Goal: Information Seeking & Learning: Compare options

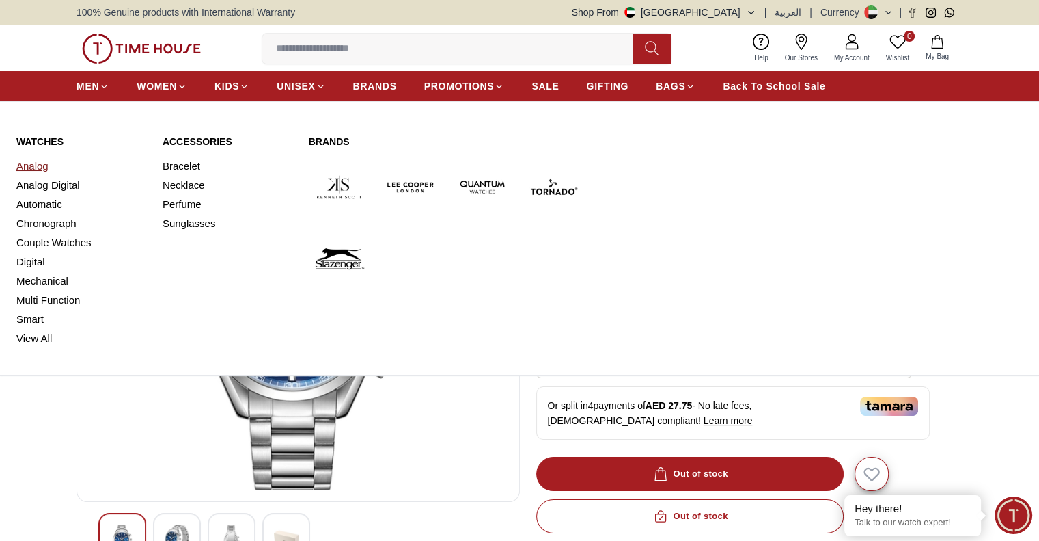
click at [44, 166] on link "Analog" at bounding box center [81, 165] width 130 height 19
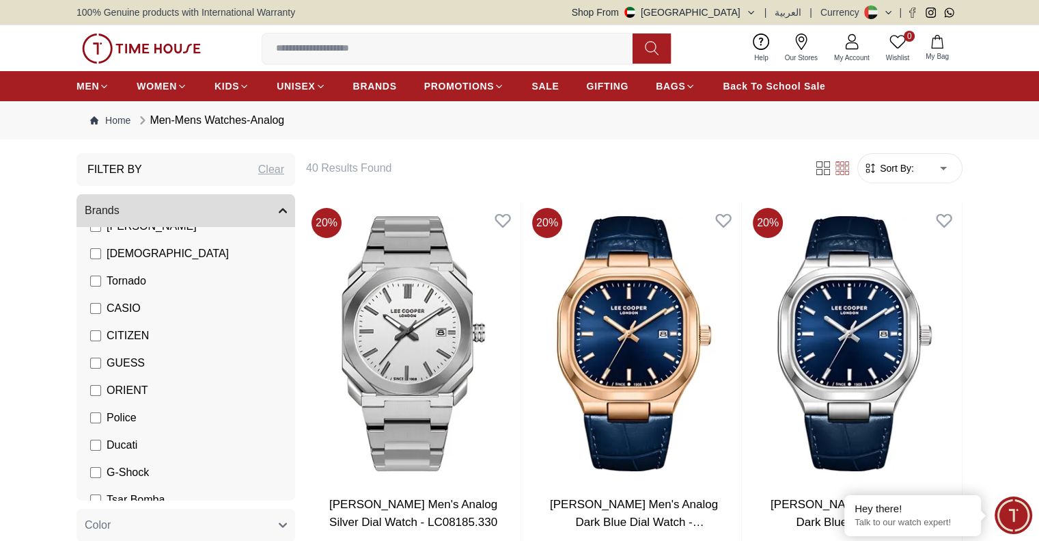
scroll to position [156, 0]
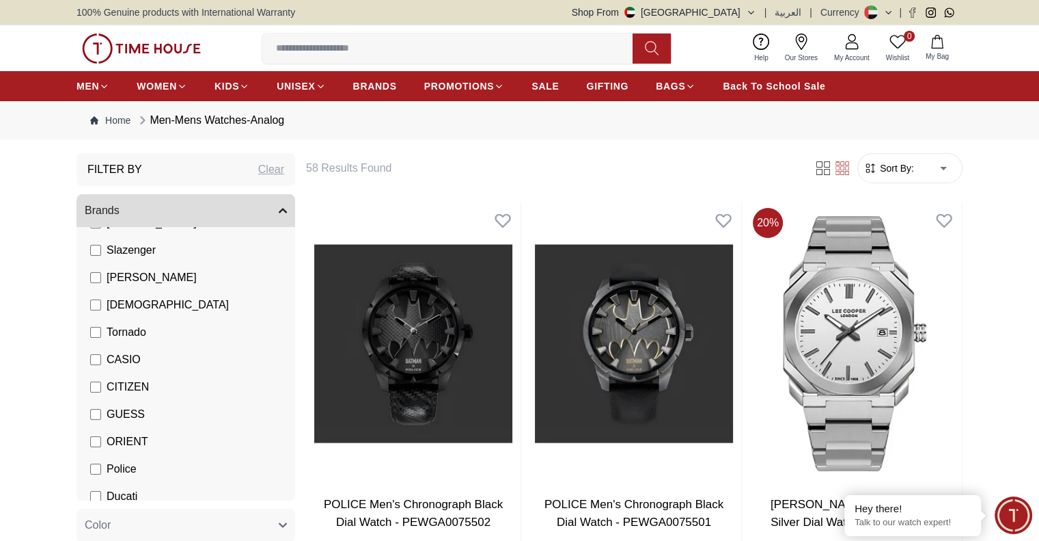
scroll to position [90, 0]
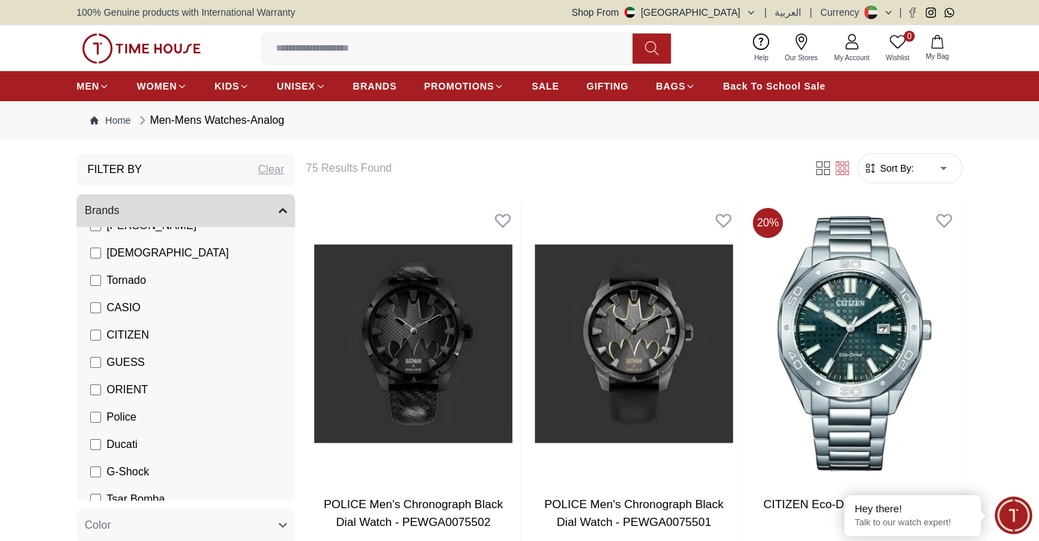
scroll to position [156, 0]
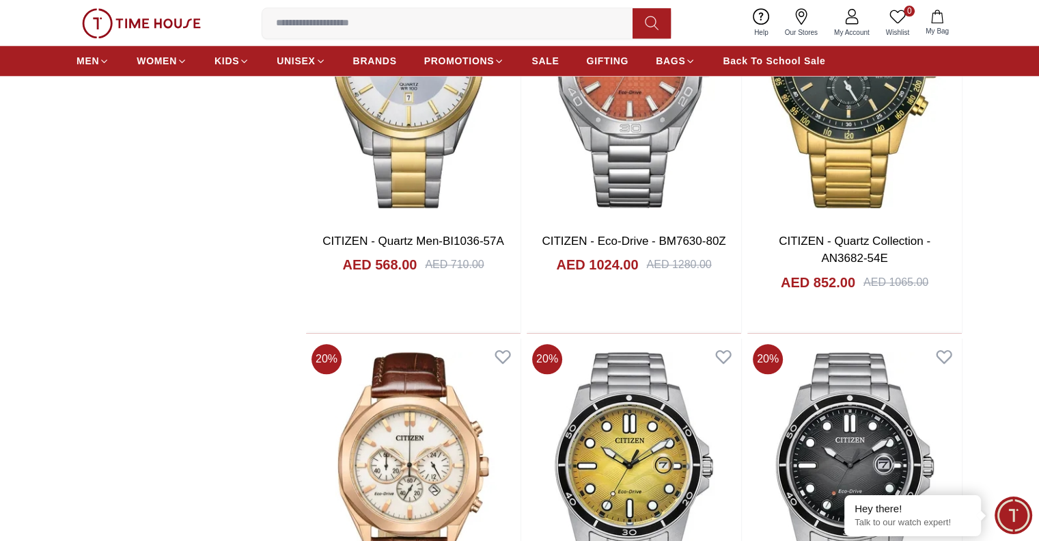
scroll to position [1495, 0]
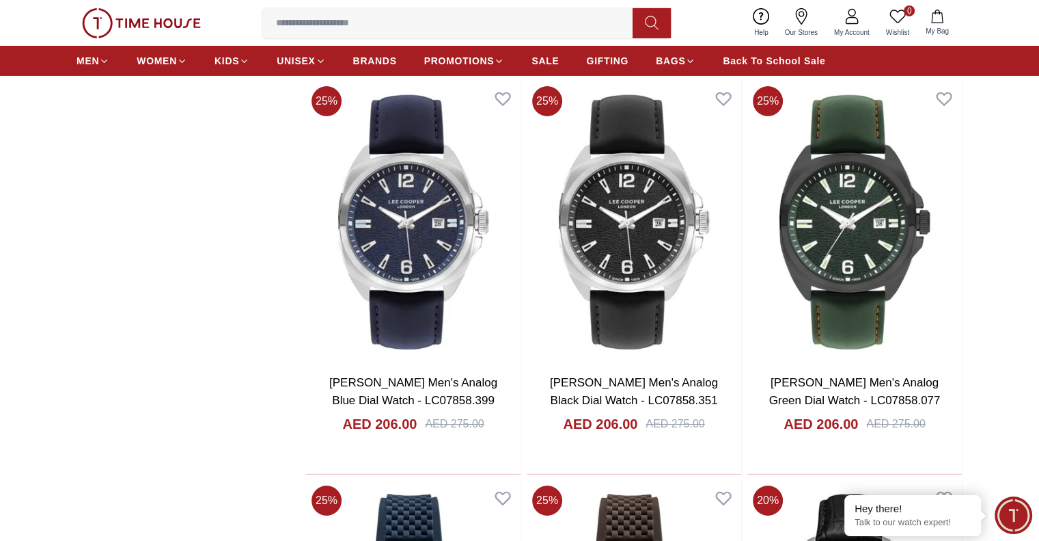
scroll to position [4906, 0]
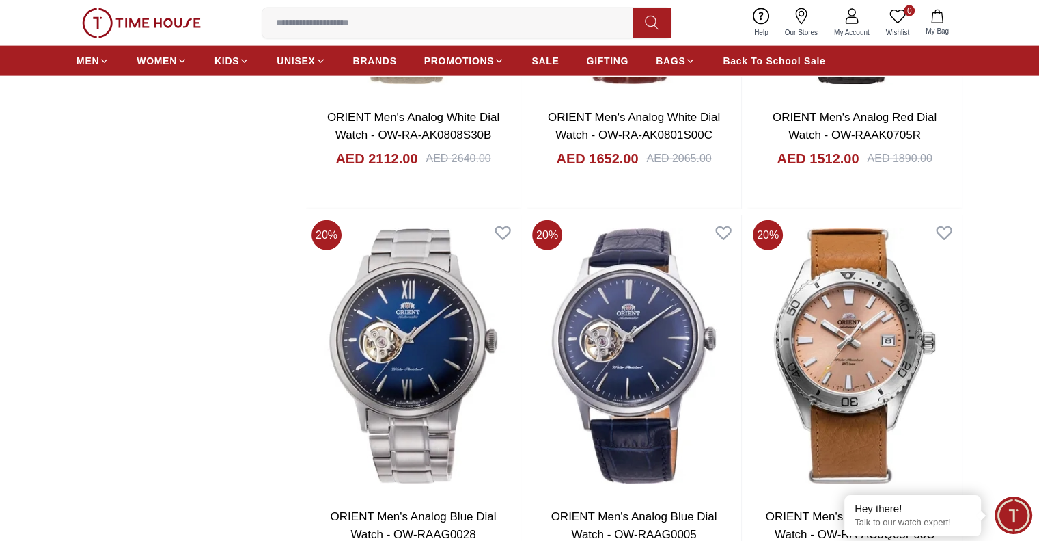
scroll to position [8372, 0]
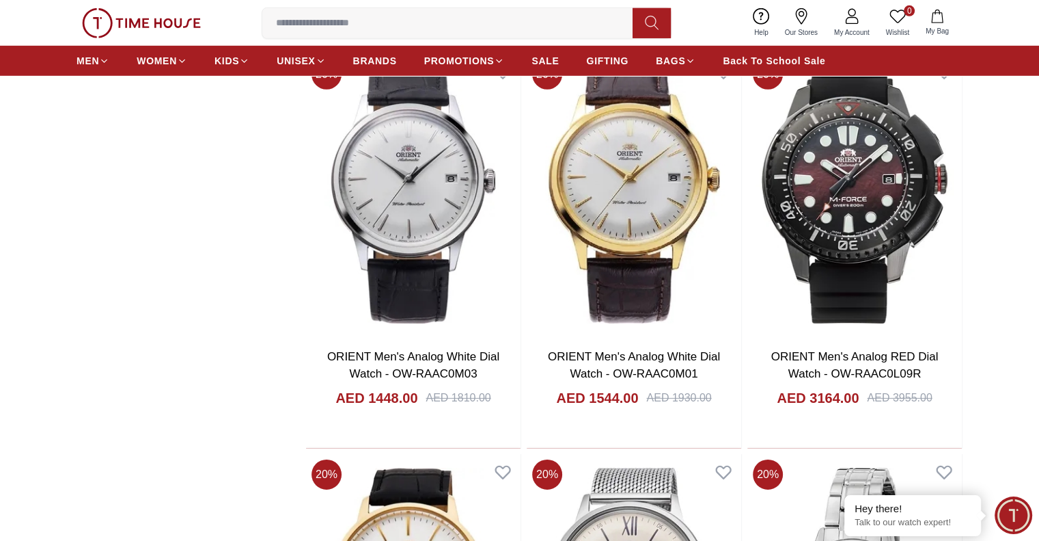
scroll to position [9356, 0]
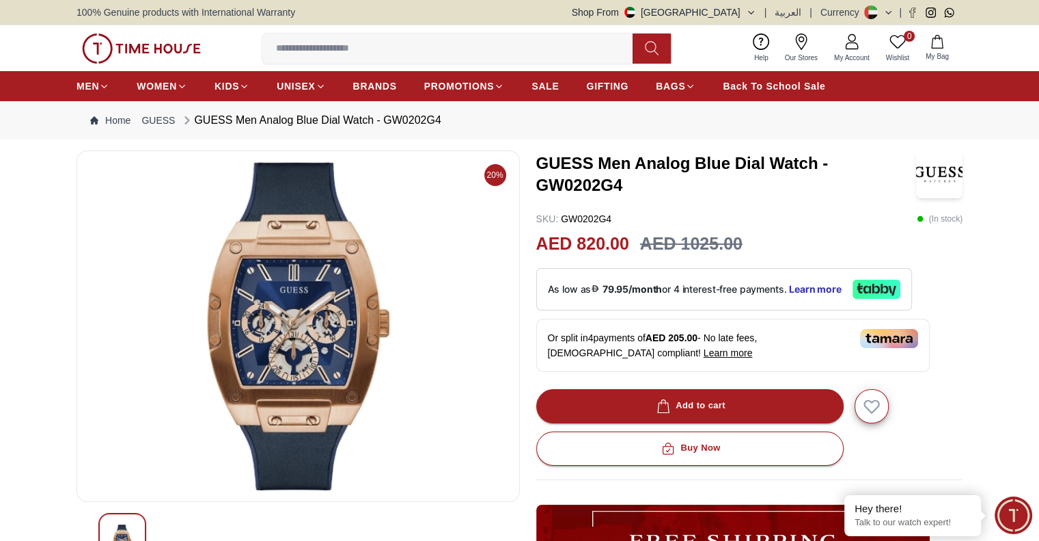
click at [303, 384] on img at bounding box center [298, 326] width 420 height 328
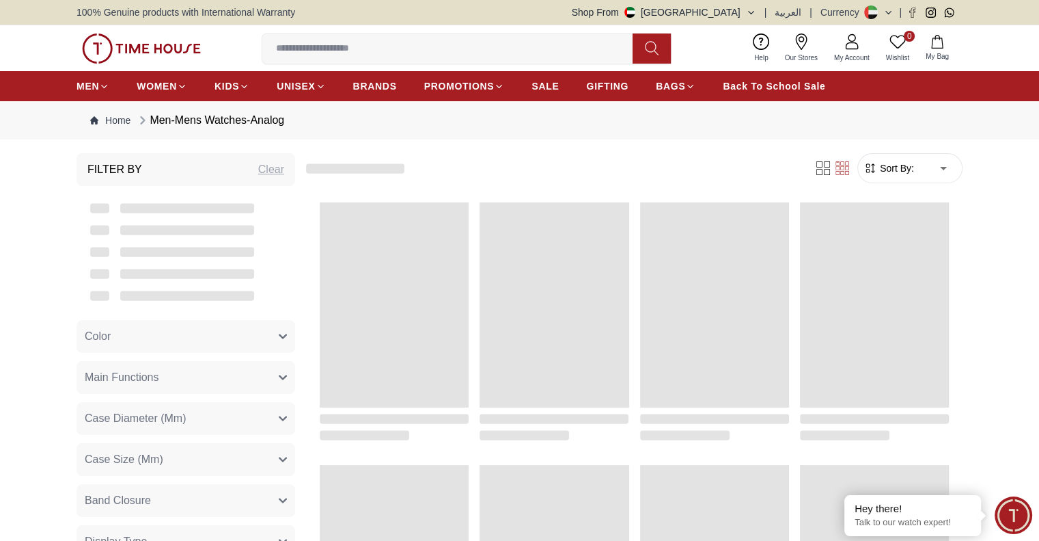
scroll to position [1372, 0]
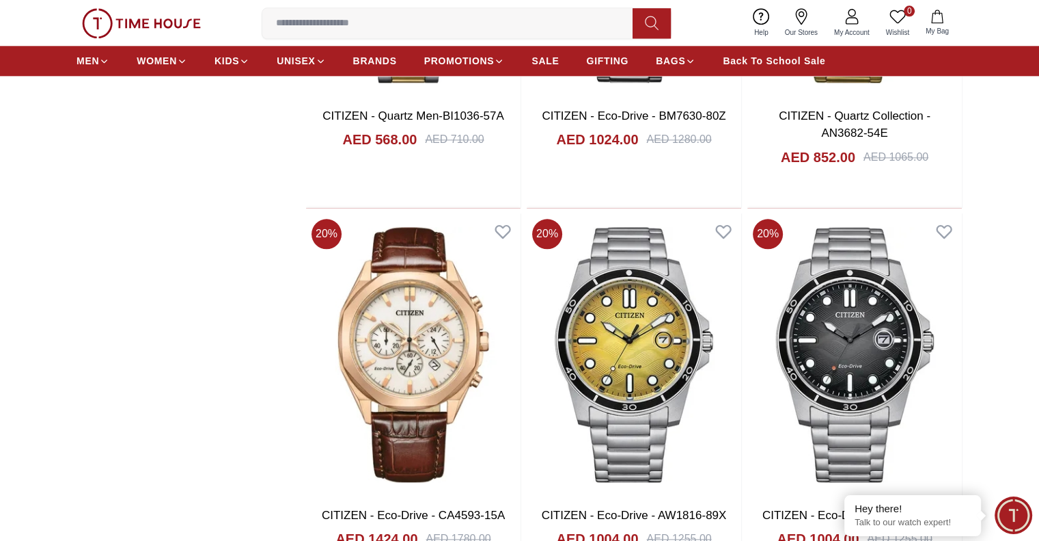
scroll to position [1631, 0]
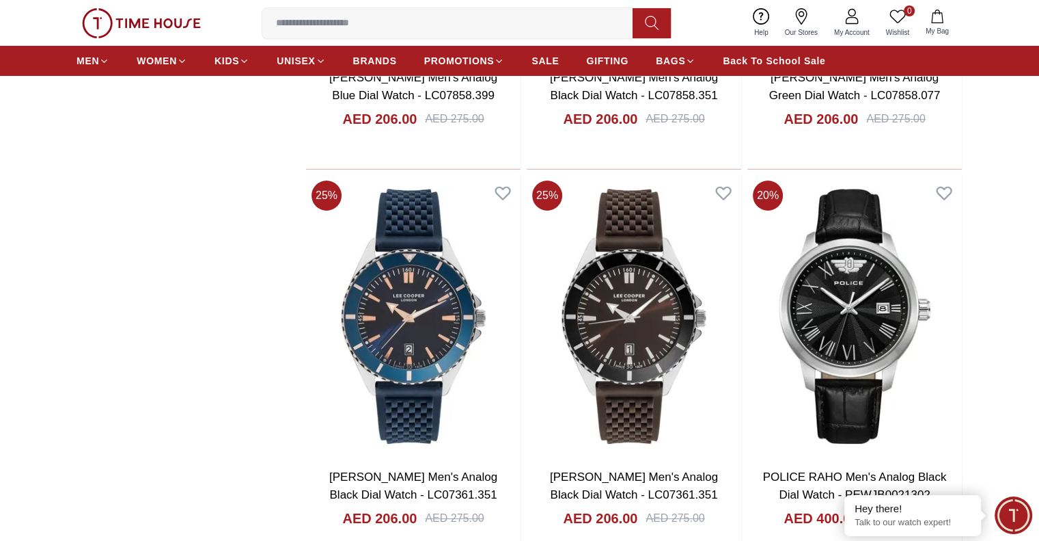
scroll to position [5208, 0]
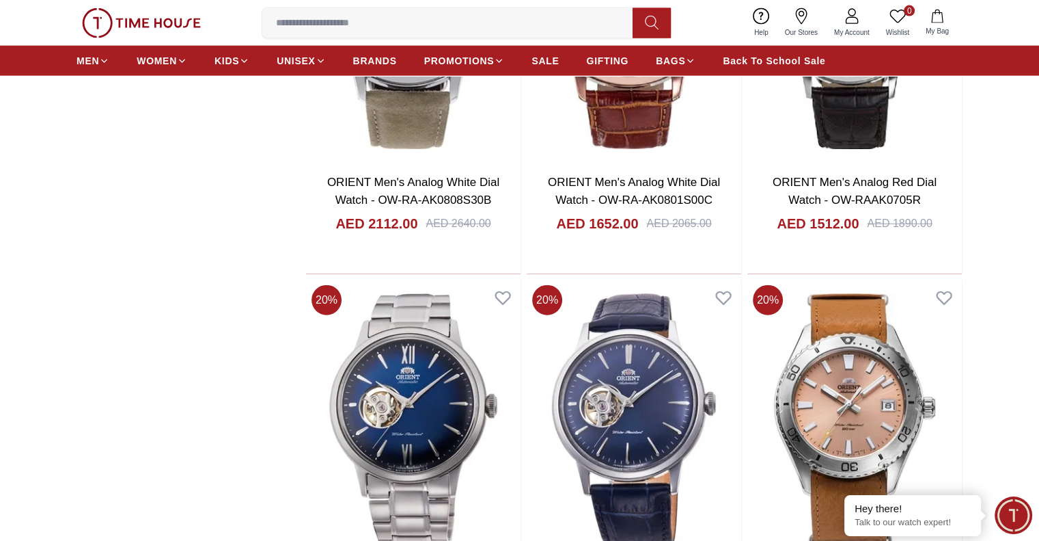
scroll to position [8333, 0]
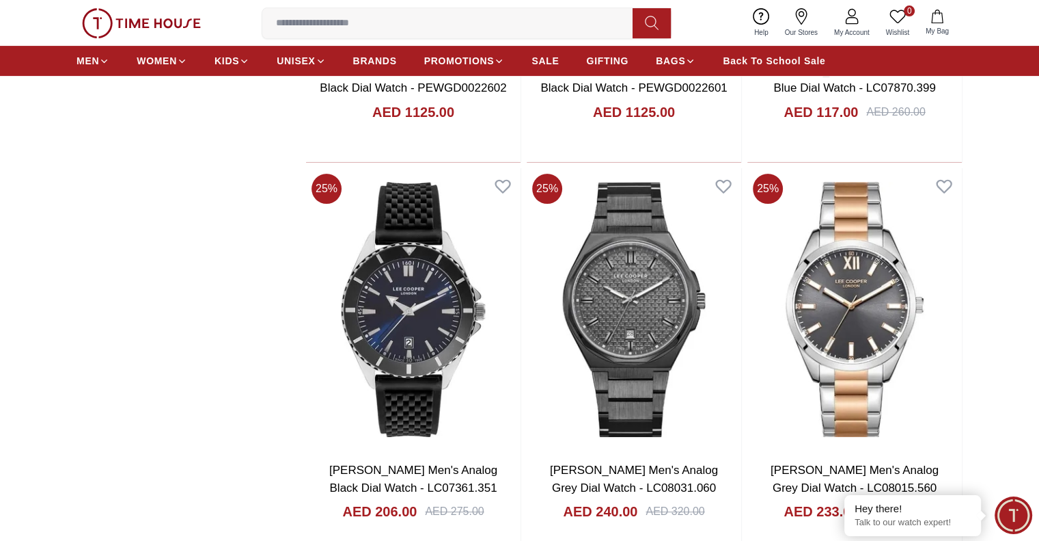
scroll to position [10821, 0]
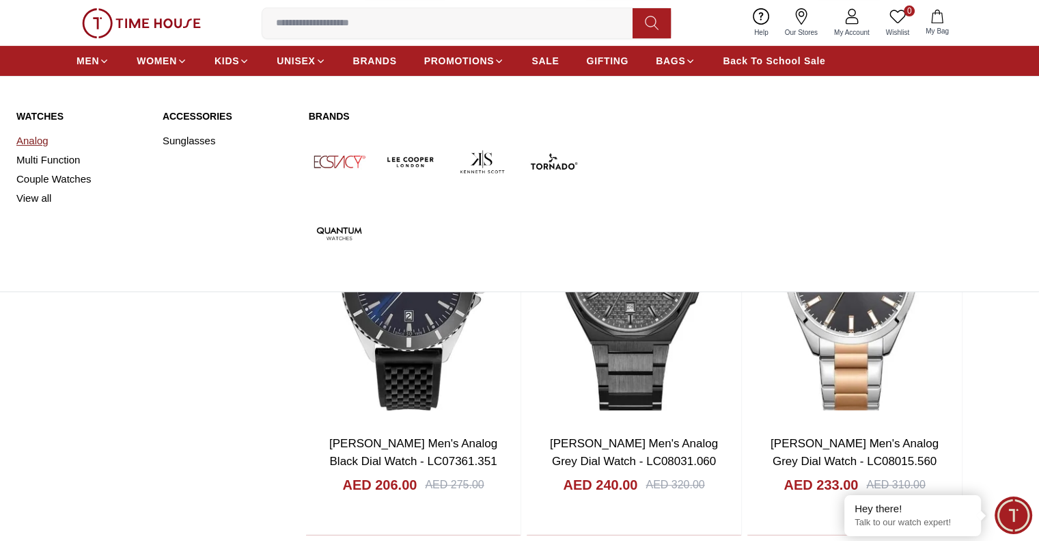
click at [33, 137] on link "Analog" at bounding box center [81, 140] width 130 height 19
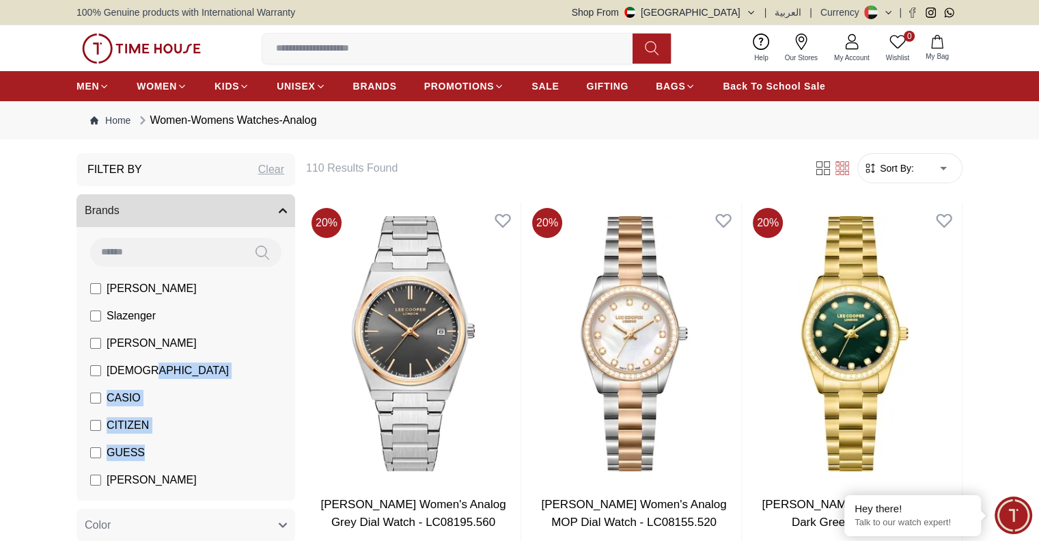
drag, startPoint x: 284, startPoint y: 367, endPoint x: 285, endPoint y: 445, distance: 77.9
click at [285, 445] on div "[PERSON_NAME] Slazenger [PERSON_NAME] Ecstacy CASIO CITIZEN GUESS [PERSON_NAME]…" at bounding box center [186, 363] width 219 height 273
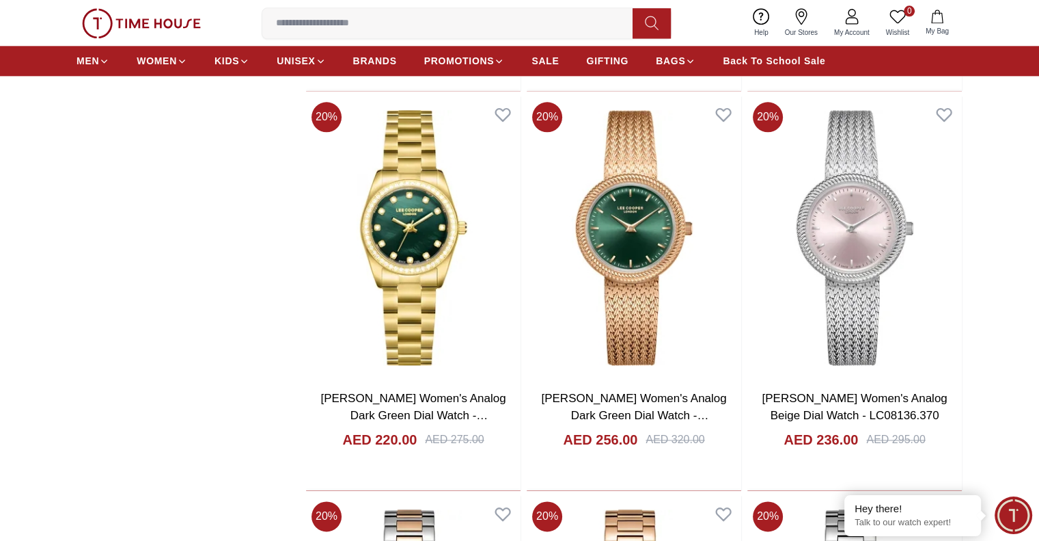
scroll to position [1706, 0]
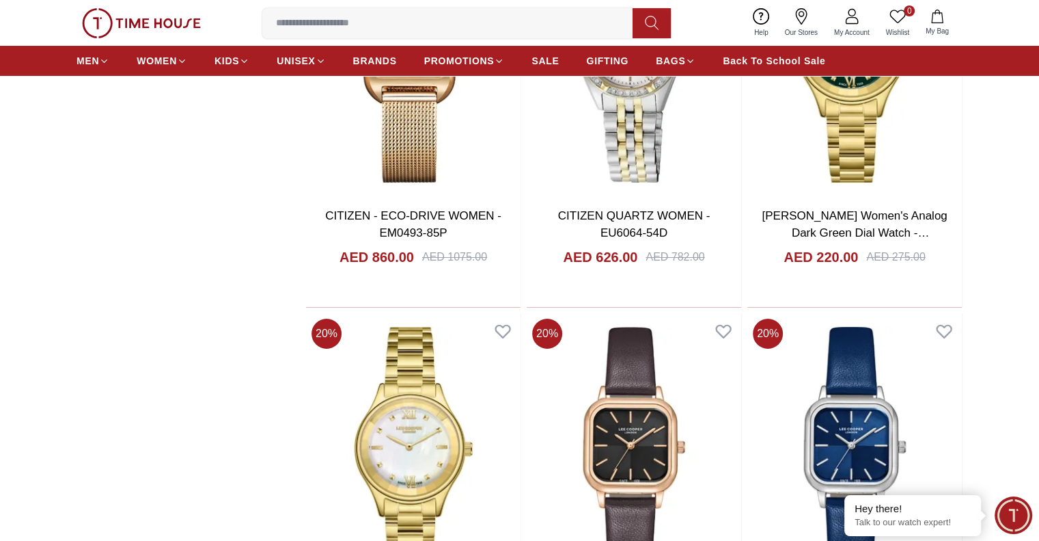
scroll to position [5098, 0]
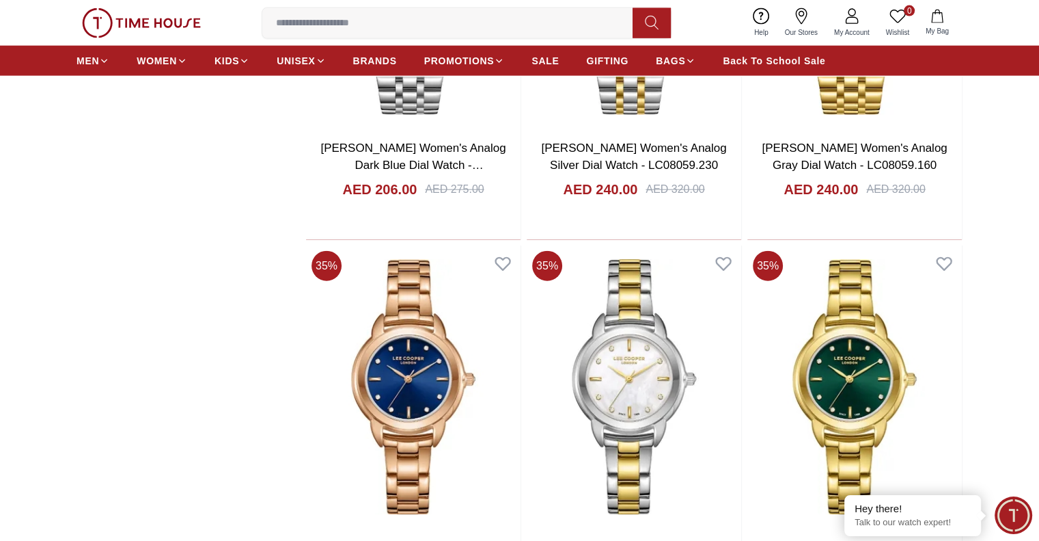
scroll to position [8359, 0]
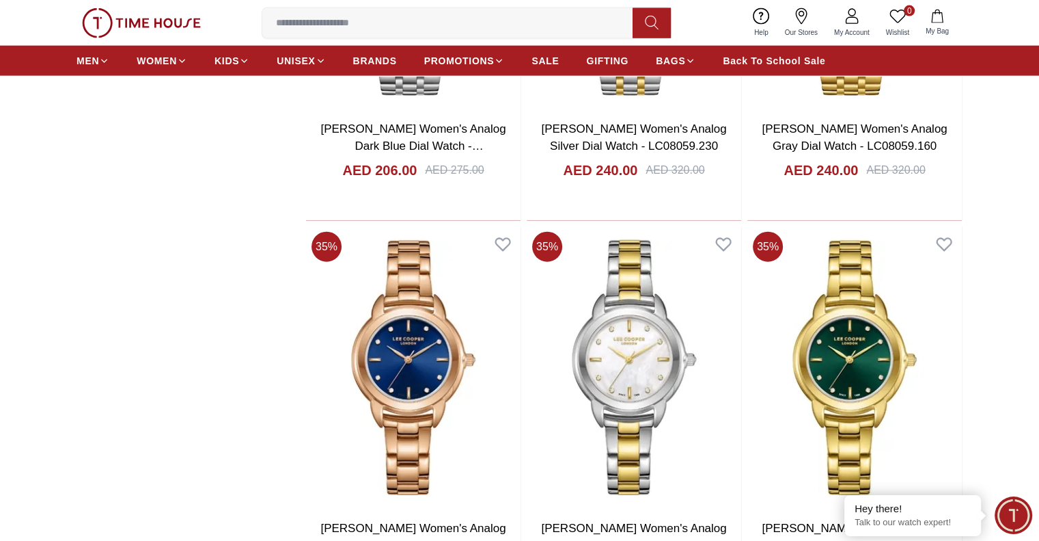
scroll to position [8598, 0]
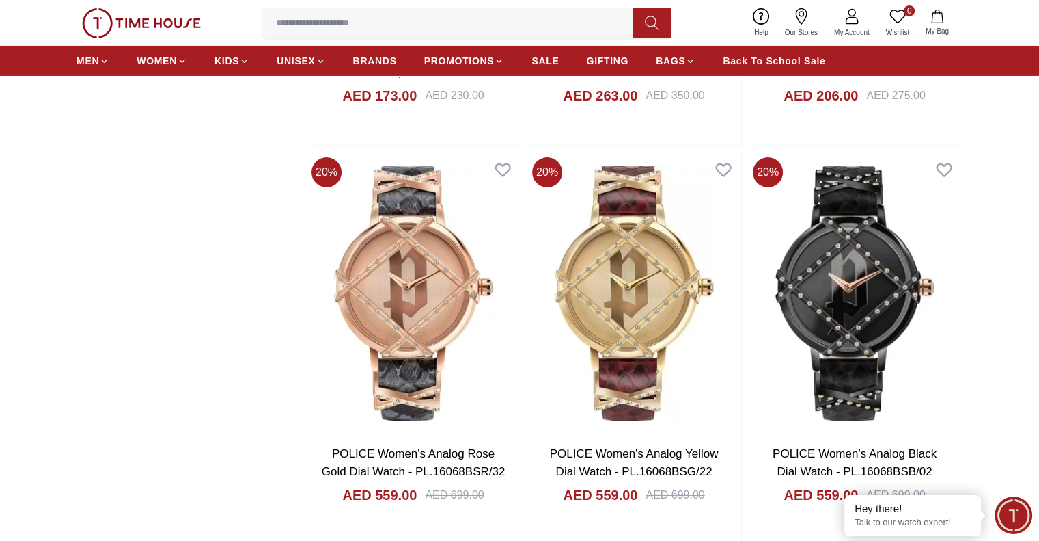
scroll to position [10016, 0]
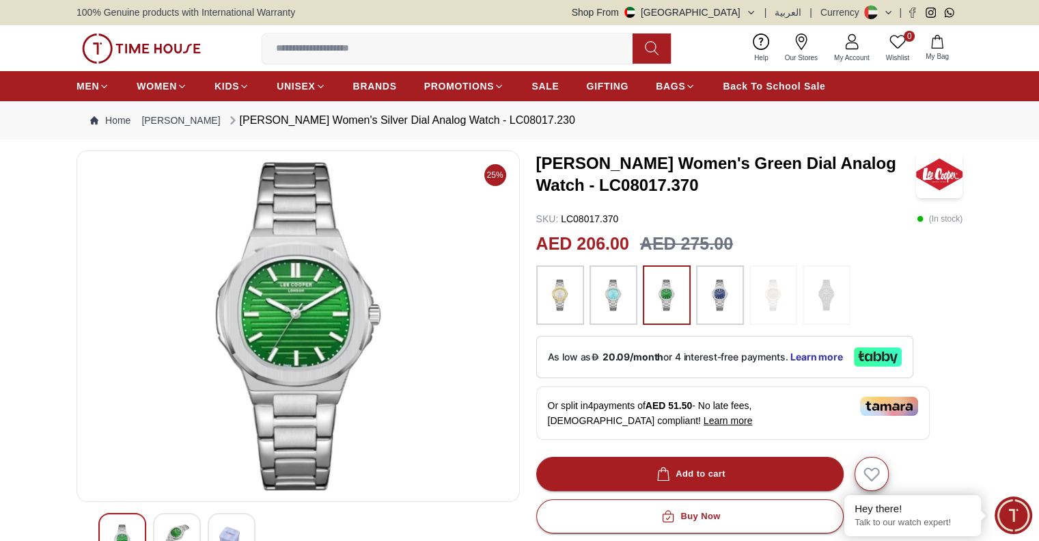
click at [181, 533] on img at bounding box center [177, 536] width 25 height 25
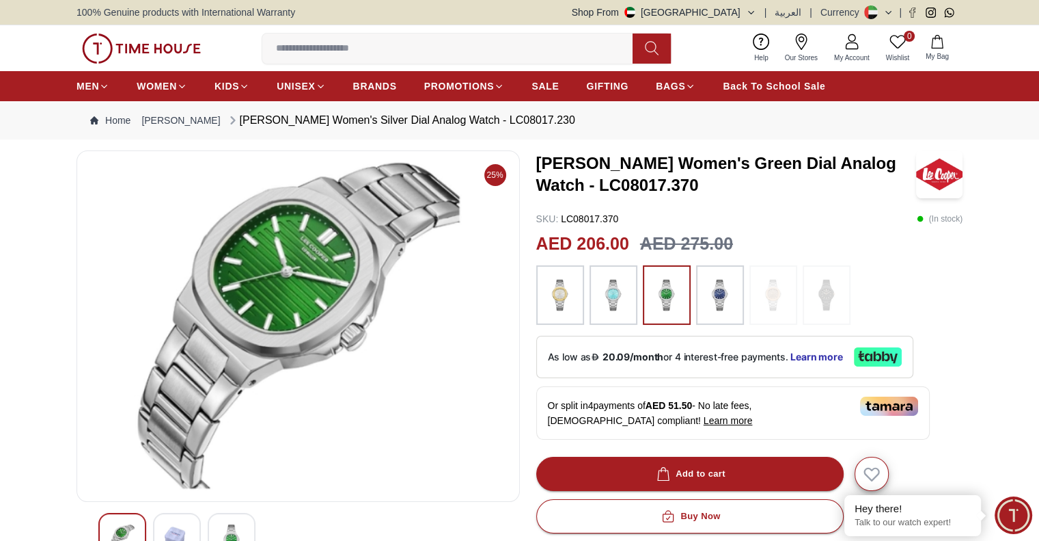
click at [568, 300] on img at bounding box center [560, 295] width 34 height 46
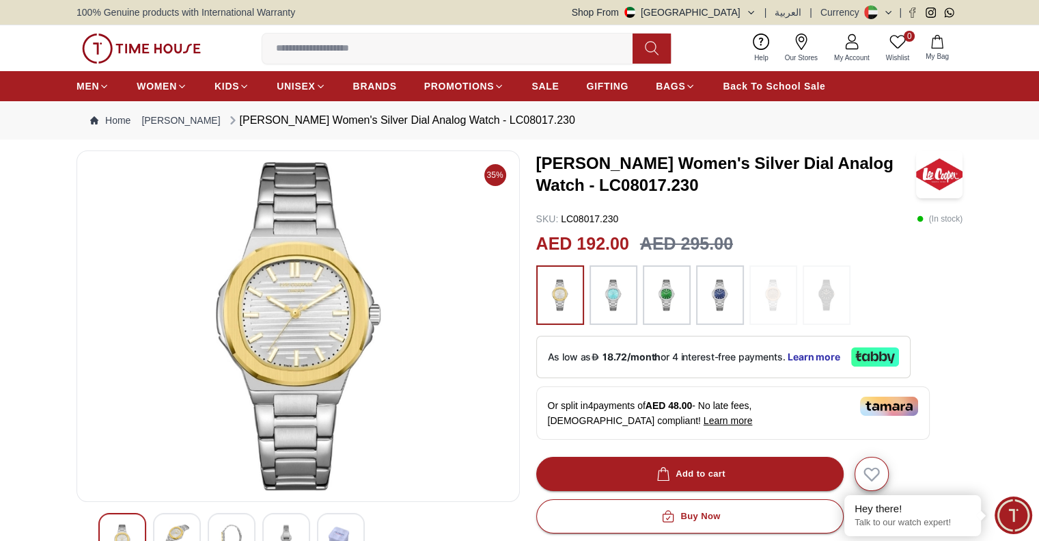
click at [712, 288] on img at bounding box center [720, 295] width 34 height 46
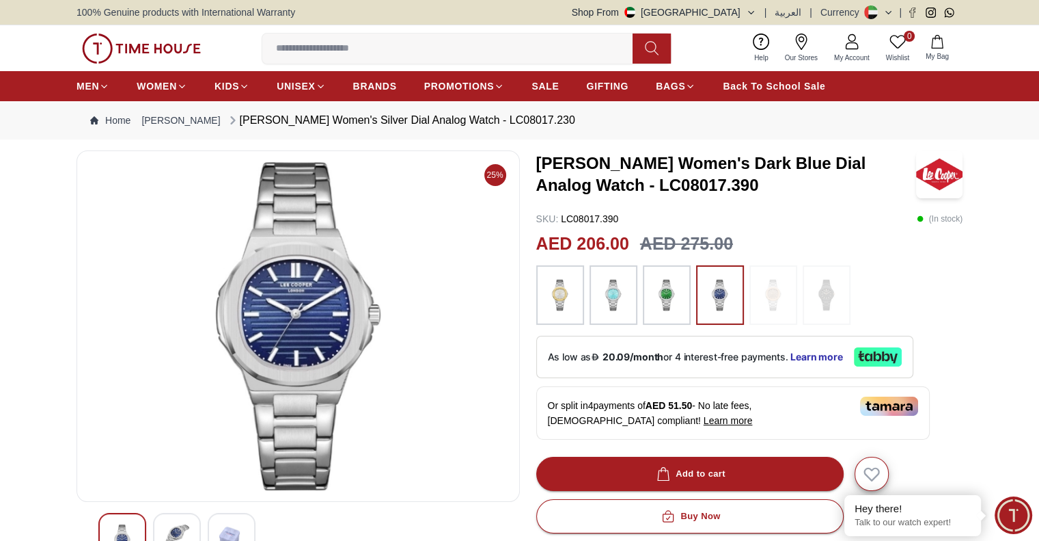
click at [189, 524] on img at bounding box center [177, 536] width 25 height 25
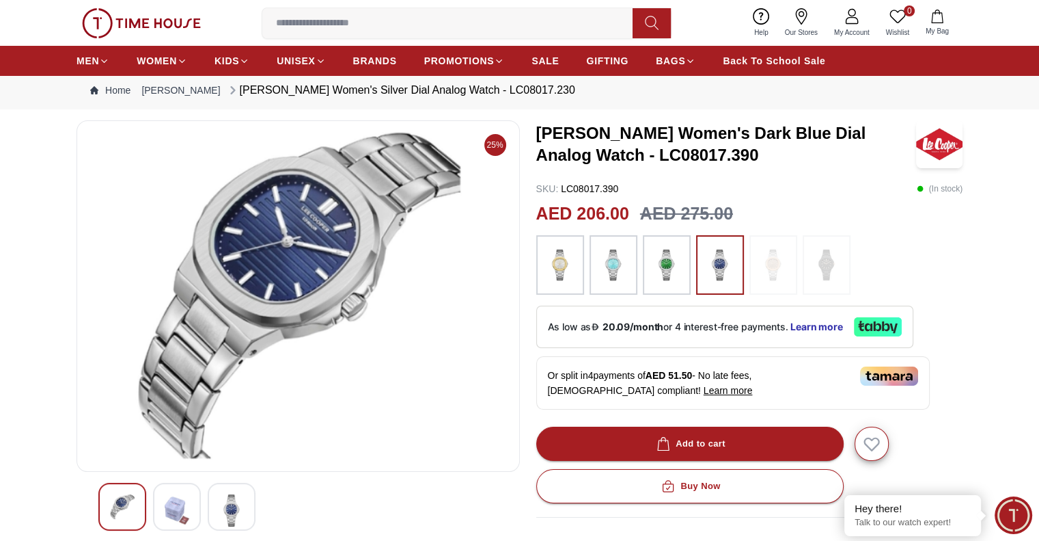
scroll to position [34, 0]
